Goal: Transaction & Acquisition: Book appointment/travel/reservation

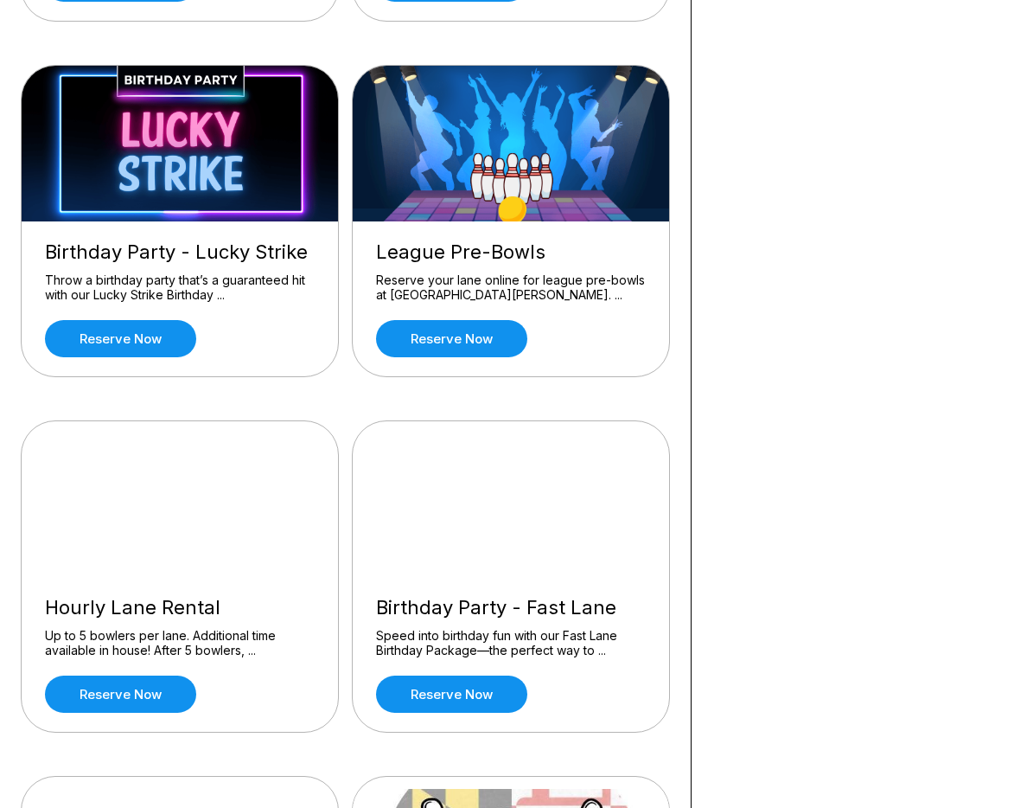
scroll to position [519, 0]
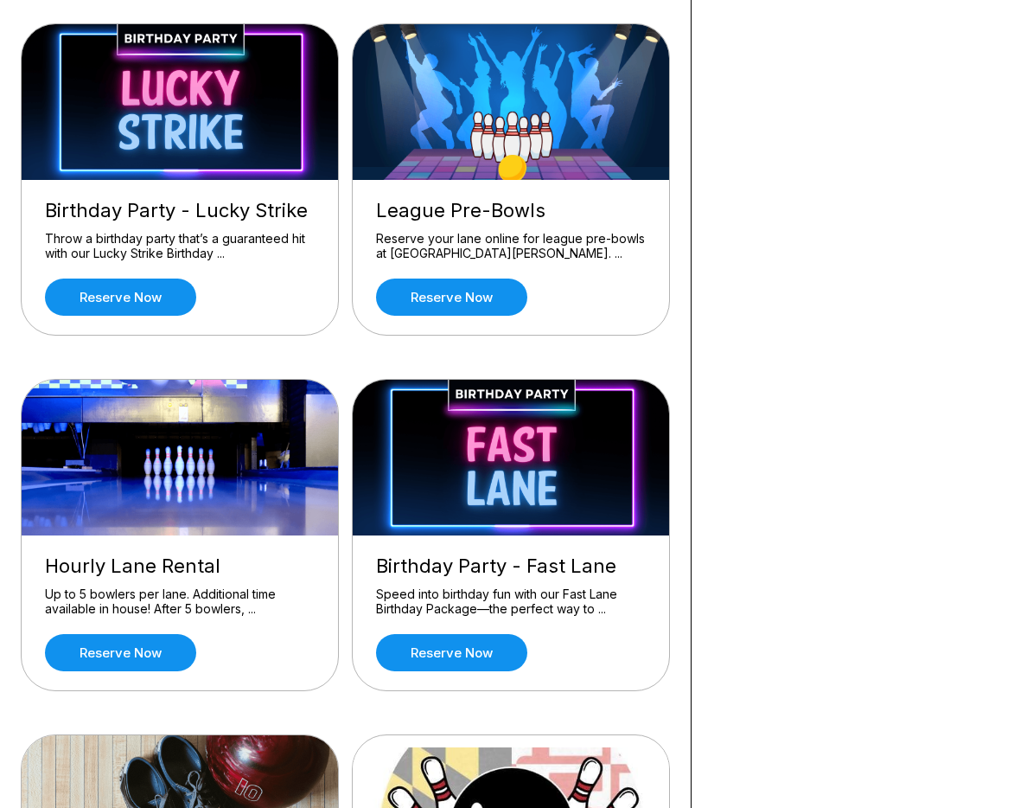
click at [493, 204] on div "League Pre-Bowls Reserve your lane online for league pre-bowls at [GEOGRAPHIC_D…" at bounding box center [511, 257] width 316 height 155
click at [437, 312] on link "Reserve now" at bounding box center [451, 296] width 151 height 37
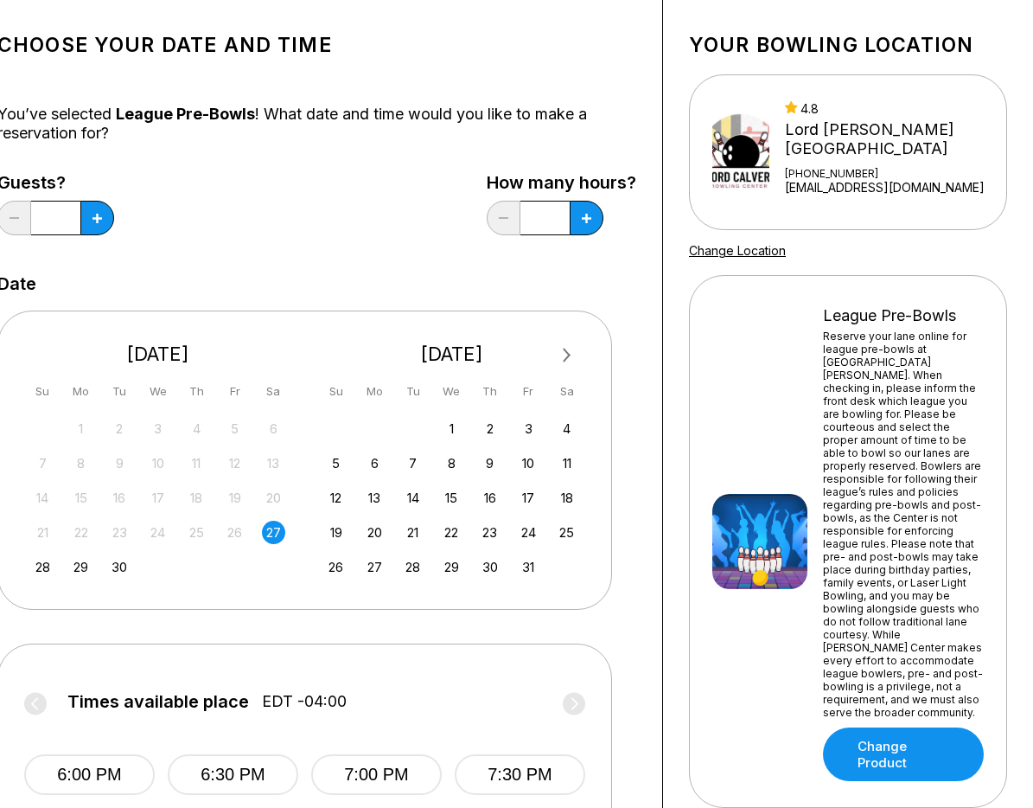
scroll to position [0, 52]
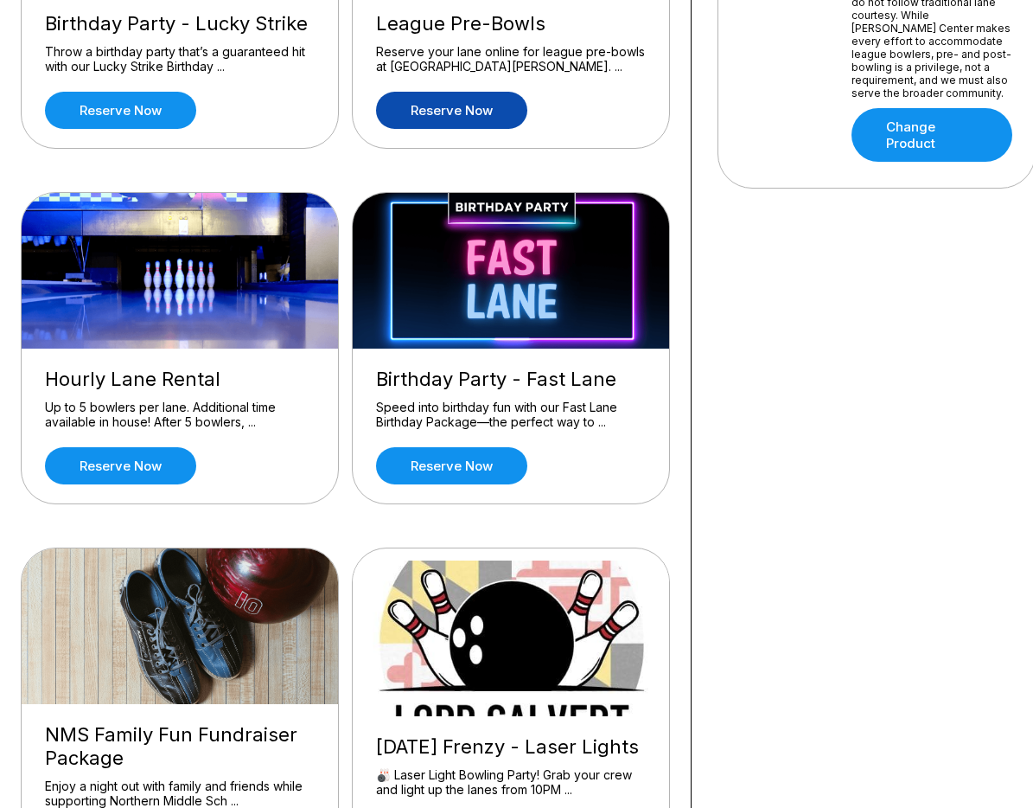
scroll to position [692, 0]
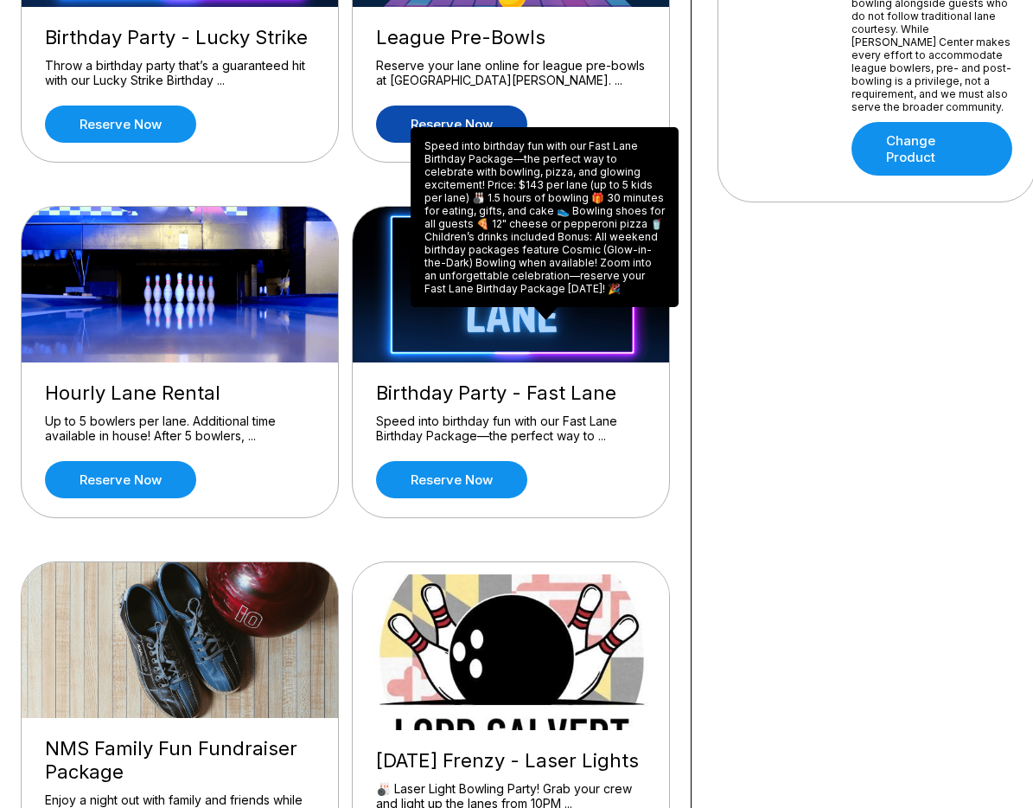
click at [433, 444] on div "Speed into birthday fun with our Fast Lane Birthday Package—the perfect way to …" at bounding box center [511, 428] width 270 height 30
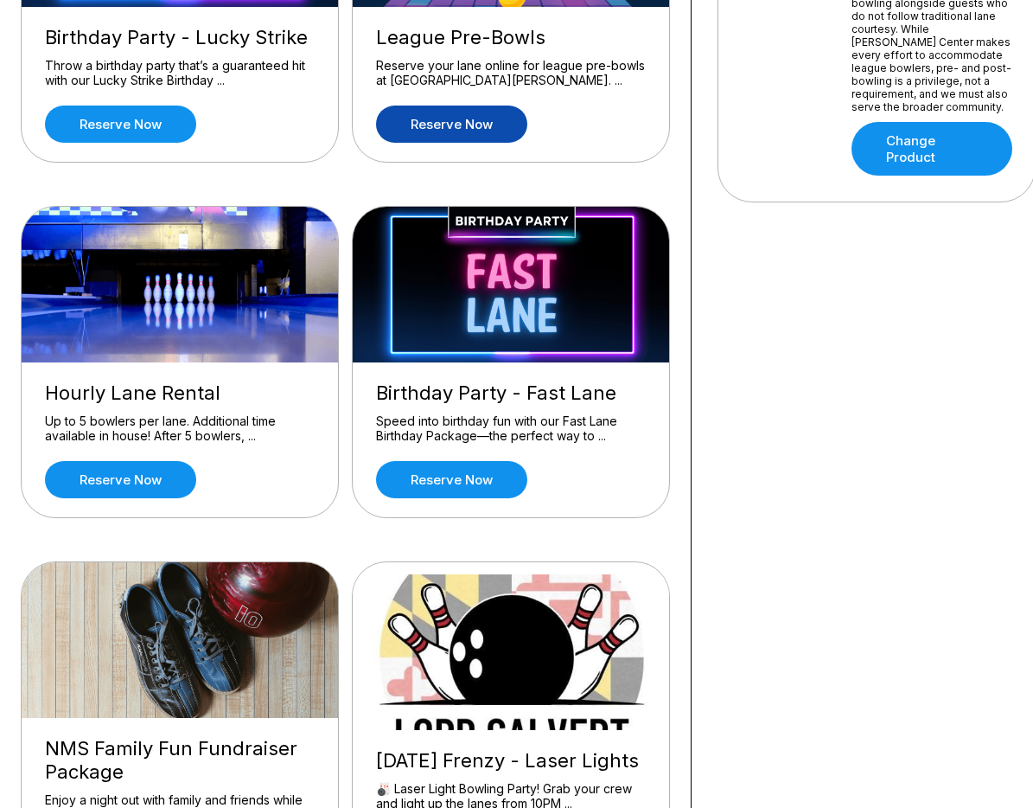
click at [504, 326] on img at bounding box center [512, 285] width 318 height 156
click at [580, 444] on div "Speed into birthday fun with our Fast Lane Birthday Package—the perfect way to …" at bounding box center [511, 428] width 270 height 30
click at [665, 479] on div "Birthday Party - Fast Lane Speed into birthday fun with our Fast Lane Birthday …" at bounding box center [511, 439] width 316 height 155
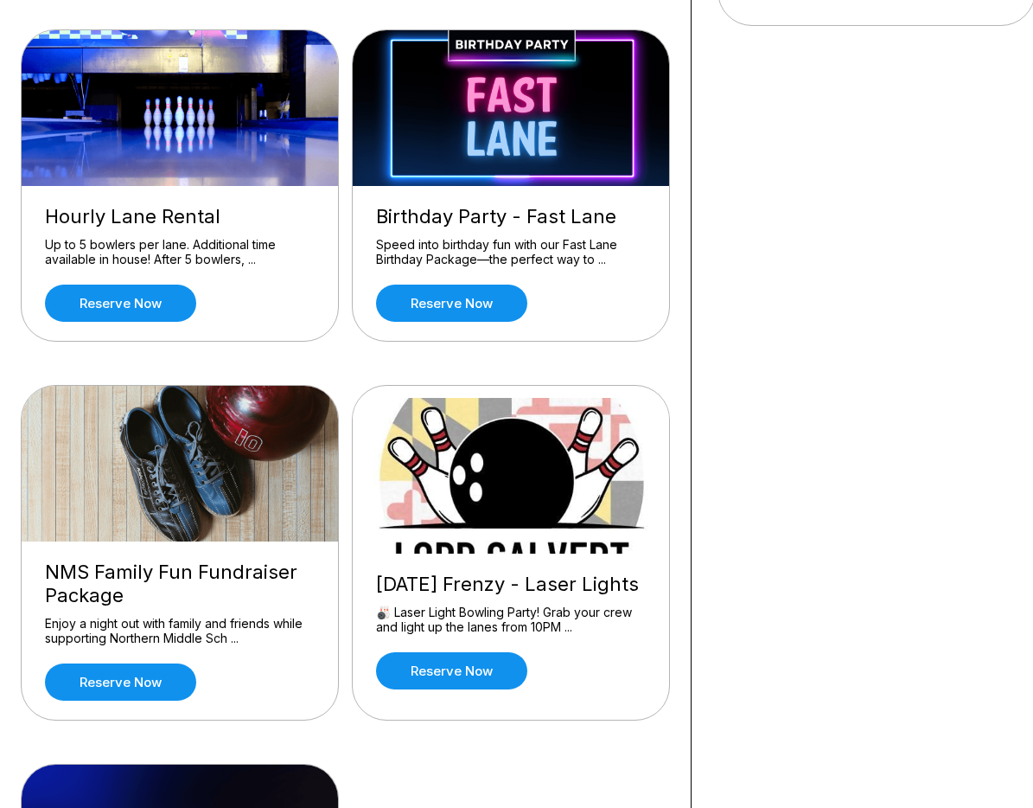
scroll to position [951, 0]
